Goal: Transaction & Acquisition: Download file/media

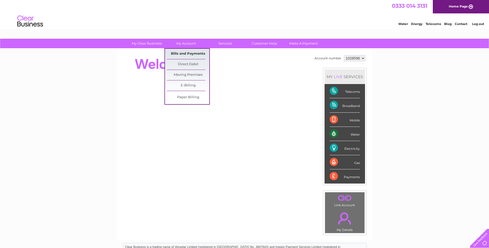
click at [185, 54] on link "Bills and Payments" at bounding box center [188, 54] width 42 height 10
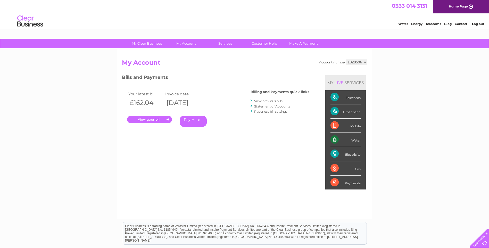
click at [158, 121] on link "." at bounding box center [149, 119] width 45 height 7
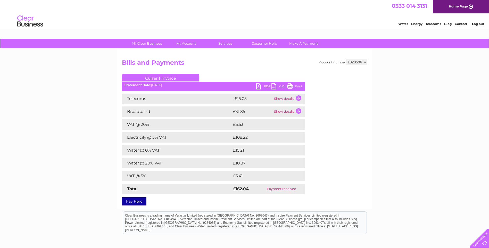
click at [275, 85] on link "CSV" at bounding box center [278, 86] width 15 height 7
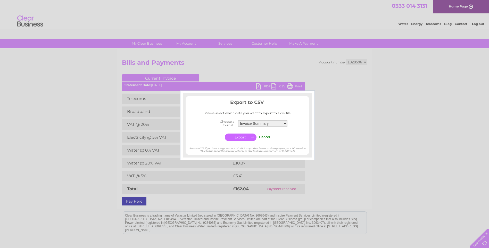
click at [400, 172] on div at bounding box center [244, 124] width 489 height 248
click at [263, 137] on input "Cancel" at bounding box center [264, 137] width 11 height 4
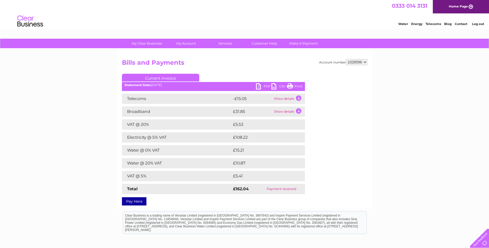
click at [258, 85] on link "PDF" at bounding box center [263, 86] width 15 height 7
